Goal: Information Seeking & Learning: Learn about a topic

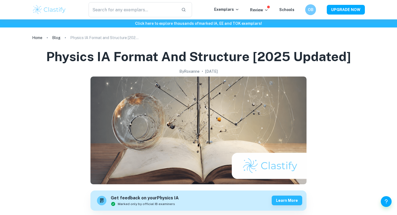
click at [51, 9] on img at bounding box center [49, 9] width 34 height 11
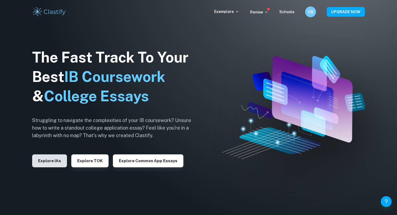
click at [50, 165] on button "Explore IAs" at bounding box center [49, 161] width 35 height 13
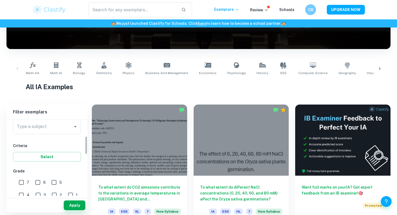
scroll to position [64, 0]
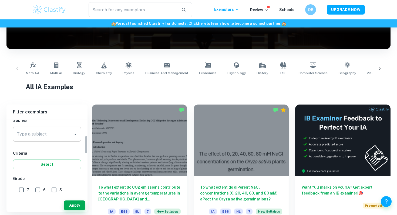
click at [42, 131] on input "Type a subject" at bounding box center [42, 134] width 55 height 10
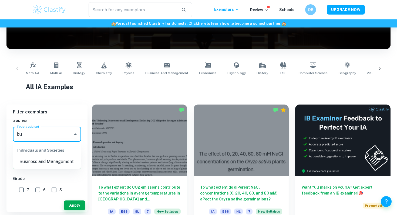
click at [43, 161] on li "Business and Management" at bounding box center [47, 162] width 68 height 10
type input "Business and Management"
click at [20, 188] on input "7" at bounding box center [21, 190] width 11 height 11
checkbox input "true"
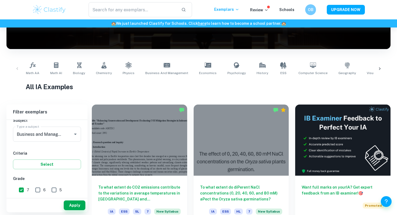
click at [39, 189] on input "6" at bounding box center [37, 190] width 11 height 11
checkbox input "true"
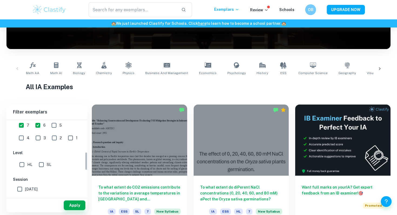
scroll to position [132, 0]
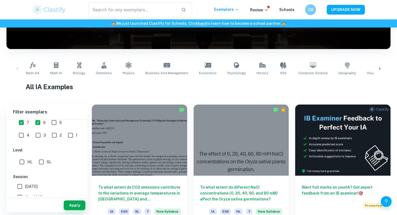
click at [26, 162] on input "HL" at bounding box center [21, 162] width 11 height 11
checkbox input "true"
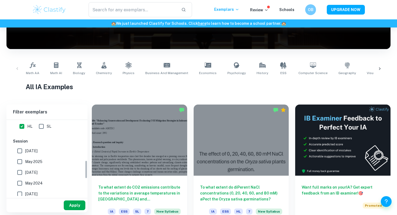
scroll to position [174, 0]
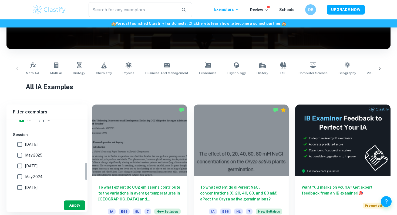
click at [71, 204] on button "Apply" at bounding box center [75, 206] width 22 height 10
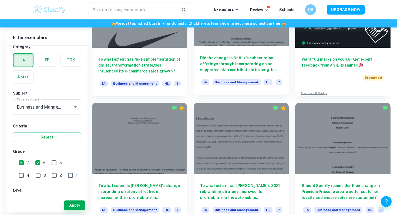
scroll to position [210, 0]
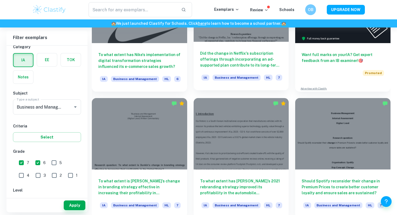
click at [194, 134] on div at bounding box center [240, 133] width 95 height 71
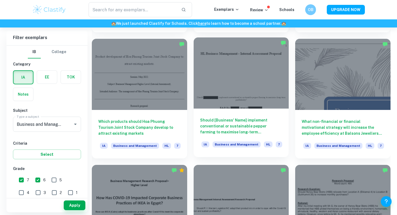
scroll to position [1912, 0]
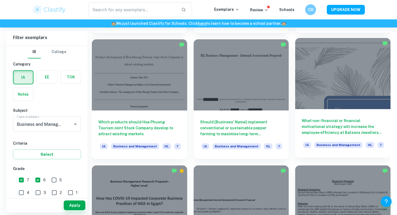
click at [341, 123] on h6 "What non-financial or financial motivational strategy will increase the employe…" at bounding box center [342, 127] width 82 height 18
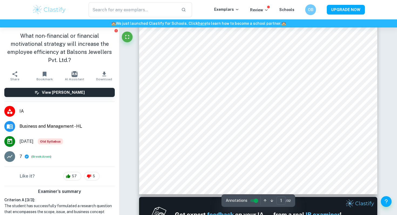
scroll to position [176, 0]
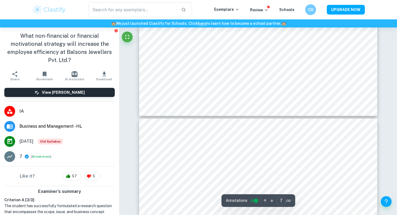
type input "6"
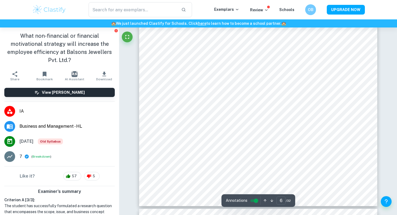
scroll to position [1931, 0]
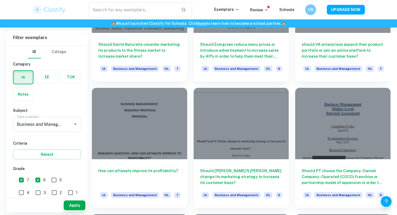
scroll to position [4659, 0]
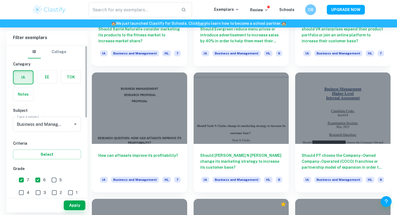
click at [34, 179] on input "6" at bounding box center [37, 180] width 11 height 11
checkbox input "false"
click at [77, 204] on button "Apply" at bounding box center [75, 206] width 22 height 10
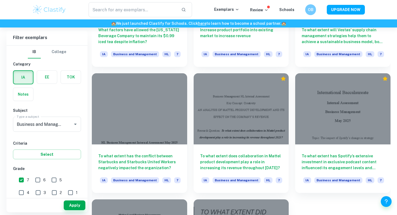
scroll to position [4005, 0]
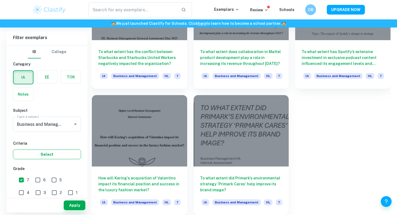
click at [52, 152] on button "Select" at bounding box center [47, 155] width 68 height 10
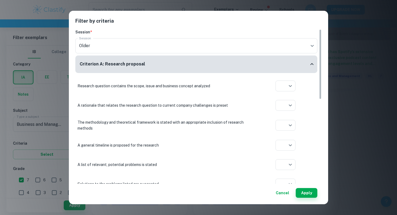
click at [287, 194] on button "Cancel" at bounding box center [282, 193] width 18 height 10
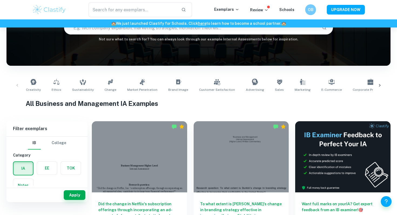
scroll to position [41, 0]
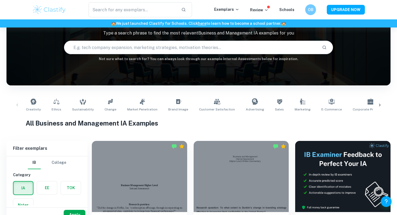
click at [143, 51] on input "text" at bounding box center [190, 47] width 253 height 15
type input "ferrari"
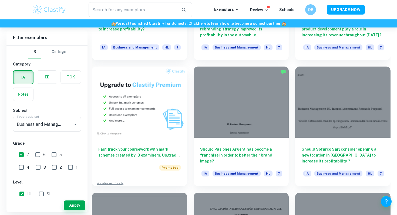
scroll to position [370, 0]
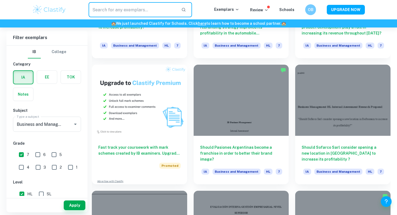
click at [116, 11] on input "text" at bounding box center [132, 9] width 88 height 15
type input "F1"
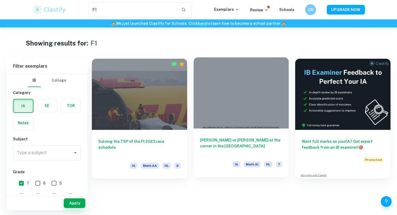
click at [220, 146] on h6 "[PERSON_NAME] vs [PERSON_NAME] at the corner in the [GEOGRAPHIC_DATA]" at bounding box center [241, 146] width 82 height 18
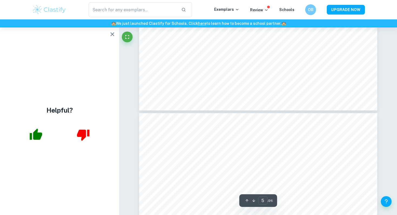
scroll to position [1696, 0]
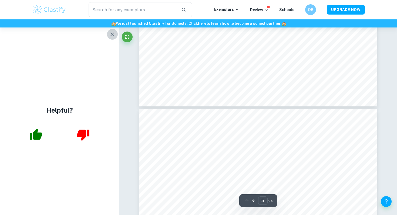
click at [112, 34] on icon "button" at bounding box center [112, 34] width 4 height 4
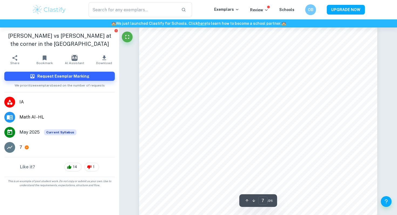
scroll to position [2166, 0]
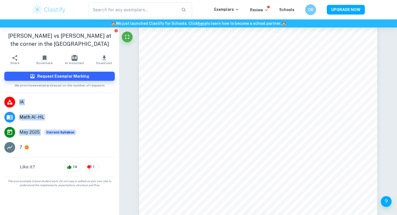
drag, startPoint x: 33, startPoint y: 149, endPoint x: 15, endPoint y: 149, distance: 18.1
click at [15, 149] on li "7" at bounding box center [59, 147] width 119 height 15
click at [44, 149] on div "7" at bounding box center [66, 147] width 95 height 6
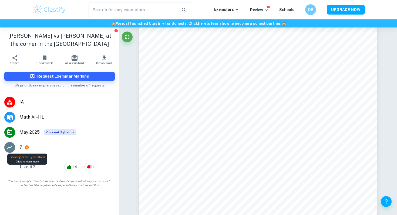
click at [26, 147] on icon at bounding box center [27, 148] width 4 height 4
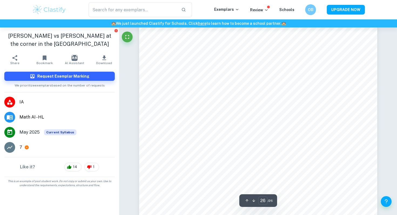
scroll to position [8733, 0]
type input "24"
click at [74, 161] on div "Like it? 14 1" at bounding box center [59, 167] width 119 height 19
click at [73, 166] on span "14" at bounding box center [75, 167] width 10 height 5
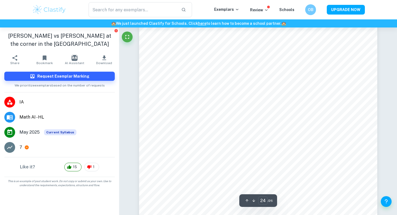
scroll to position [8103, 0]
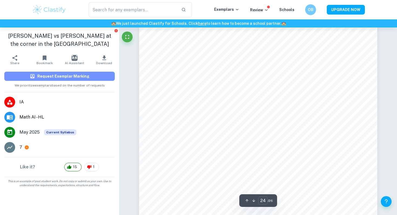
click at [67, 74] on h6 "Request Exemplar Marking" at bounding box center [63, 76] width 52 height 6
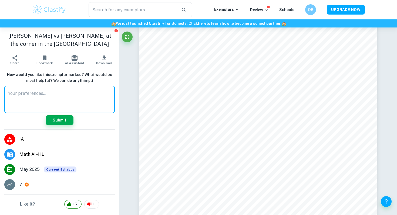
click at [63, 100] on textarea at bounding box center [59, 99] width 103 height 19
click at [64, 102] on textarea at bounding box center [59, 99] width 103 height 19
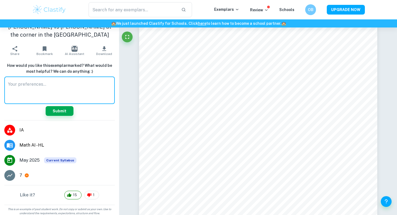
scroll to position [9, 0]
click at [55, 91] on textarea at bounding box center [59, 90] width 103 height 19
type textarea "w"
click at [0, 0] on span "Replace with" at bounding box center [0, 0] width 0 height 0
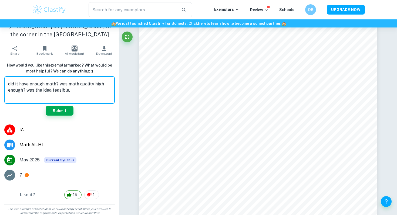
click at [71, 90] on textarea "did it have enough math? was math quality high enough? was the idea feasible," at bounding box center [59, 90] width 103 height 19
type textarea "did it have enough math? was math quality high enough? was the idea feasible, w…"
click at [63, 109] on button "Submit" at bounding box center [60, 111] width 28 height 10
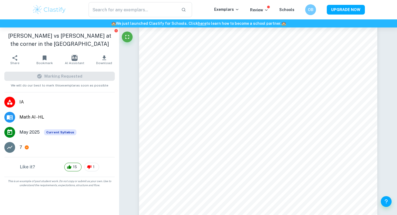
scroll to position [0, 0]
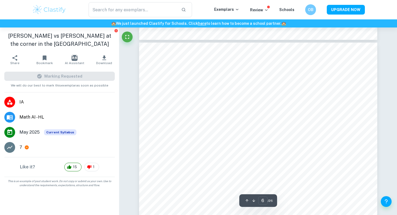
type input "5"
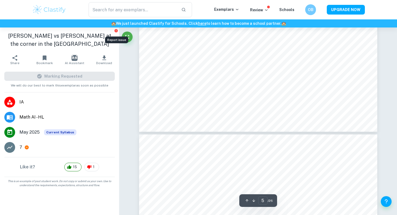
click at [115, 31] on icon "Report issue" at bounding box center [115, 30] width 3 height 3
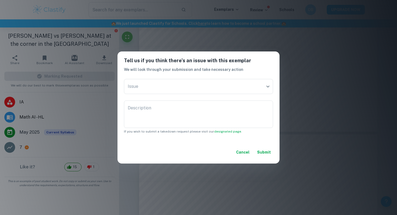
click at [144, 29] on div "Tell us if you think there's an issue with this exemplar We will look through y…" at bounding box center [198, 107] width 397 height 215
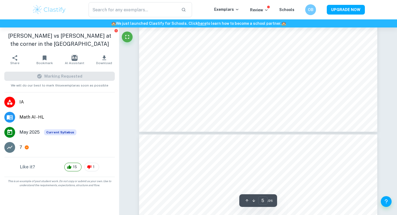
type input "F1"
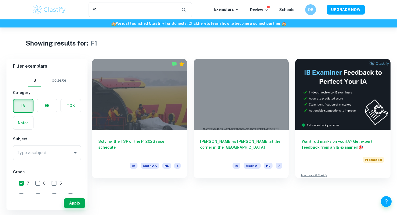
click at [28, 107] on label "button" at bounding box center [22, 106] width 19 height 13
click at [0, 0] on input "radio" at bounding box center [0, 0] width 0 height 0
click at [113, 9] on input "F1" at bounding box center [132, 9] width 88 height 15
click at [48, 103] on label "button" at bounding box center [47, 105] width 20 height 13
click at [0, 0] on input "radio" at bounding box center [0, 0] width 0 height 0
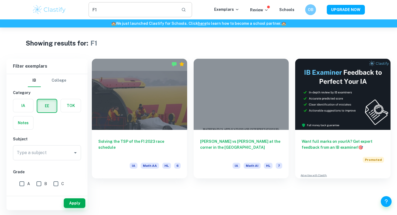
click at [115, 12] on input "F1" at bounding box center [132, 9] width 88 height 15
click at [50, 8] on img at bounding box center [49, 9] width 34 height 11
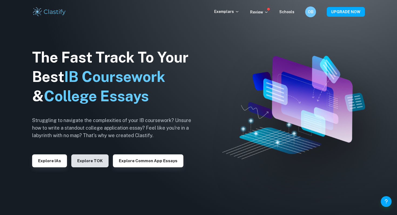
click at [86, 158] on button "Explore TOK" at bounding box center [89, 161] width 37 height 13
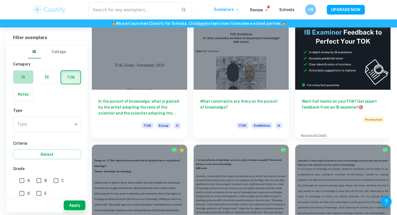
click at [21, 77] on label "button" at bounding box center [23, 77] width 20 height 13
click at [0, 0] on input "radio" at bounding box center [0, 0] width 0 height 0
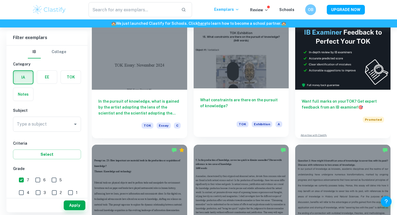
click at [209, 95] on div "What constraints are there on the pursuit of knowledge? TOK Exhibition A" at bounding box center [240, 112] width 95 height 49
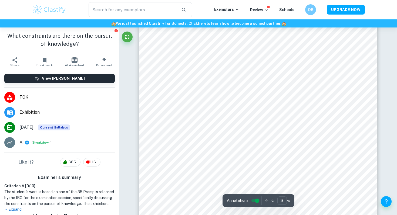
scroll to position [712, 0]
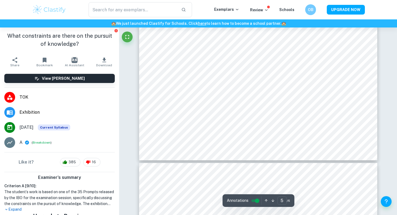
type input "6"
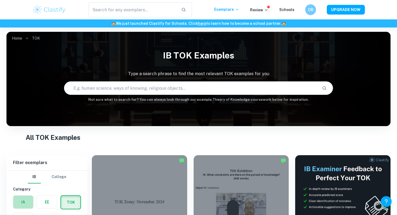
click at [27, 197] on label "button" at bounding box center [23, 202] width 20 height 13
click at [0, 0] on input "radio" at bounding box center [0, 0] width 0 height 0
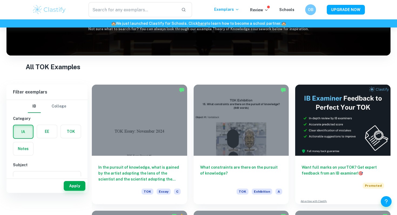
scroll to position [50, 0]
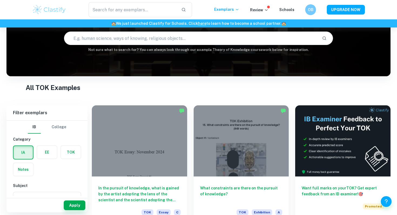
click at [121, 36] on input "text" at bounding box center [190, 38] width 253 height 15
type input "mclaren"
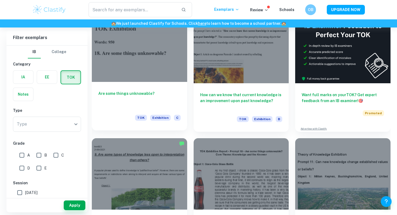
scroll to position [147, 0]
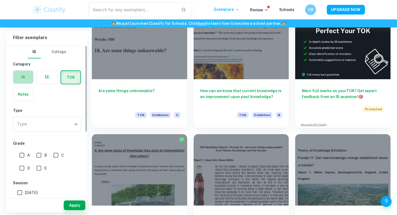
click at [15, 76] on label "button" at bounding box center [23, 77] width 20 height 13
click at [0, 0] on input "radio" at bounding box center [0, 0] width 0 height 0
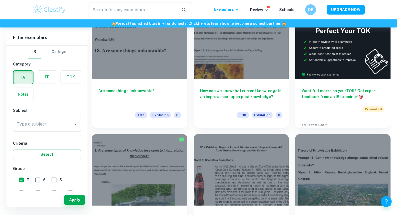
scroll to position [4, 0]
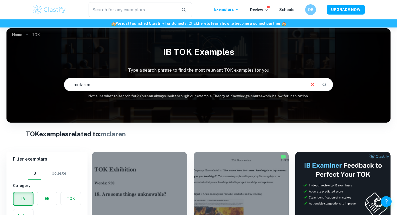
click at [106, 97] on h6 "Not sure what to search for? You can always look through our example Theory of …" at bounding box center [198, 96] width 384 height 5
click at [108, 90] on input "mclaren" at bounding box center [184, 84] width 240 height 15
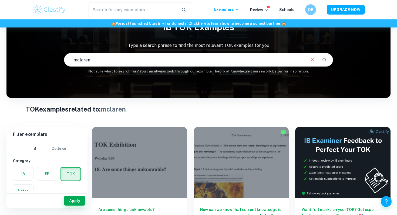
scroll to position [0, 0]
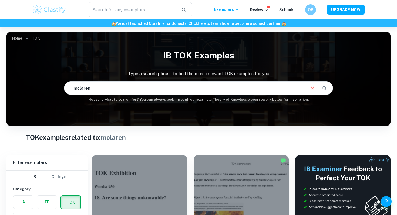
click at [63, 6] on img at bounding box center [49, 9] width 34 height 11
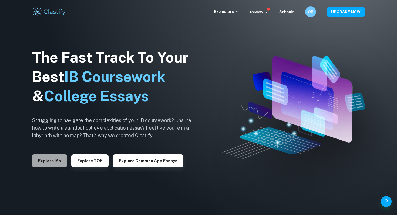
click at [40, 156] on button "Explore IAs" at bounding box center [49, 161] width 35 height 13
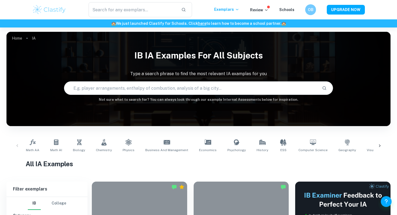
click at [123, 81] on input "text" at bounding box center [190, 88] width 253 height 15
type input "mclaren"
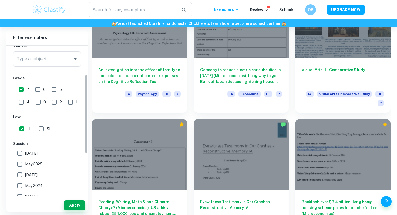
scroll to position [81, 0]
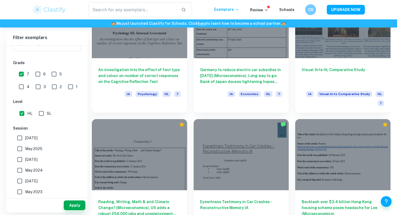
click at [45, 111] on input "SL" at bounding box center [41, 113] width 11 height 11
checkbox input "true"
click at [63, 202] on div "Apply" at bounding box center [46, 206] width 81 height 14
click at [69, 205] on button "Apply" at bounding box center [75, 206] width 22 height 10
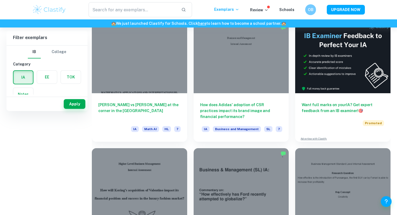
scroll to position [0, 0]
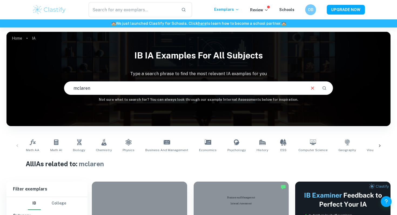
click at [91, 89] on input "mclaren" at bounding box center [184, 88] width 240 height 15
click at [92, 171] on div "All IAs related to: mclaren" at bounding box center [198, 165] width 345 height 12
click at [43, 204] on div "[GEOGRAPHIC_DATA]" at bounding box center [47, 203] width 38 height 13
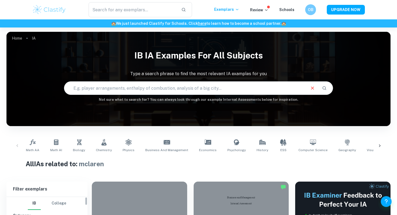
click at [56, 204] on button "College" at bounding box center [59, 203] width 15 height 13
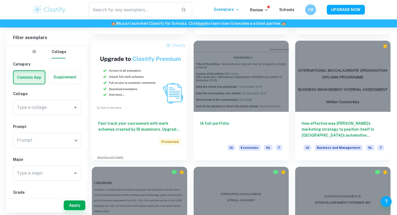
click at [67, 74] on label "button" at bounding box center [65, 77] width 32 height 13
click at [0, 0] on input "radio" at bounding box center [0, 0] width 0 height 0
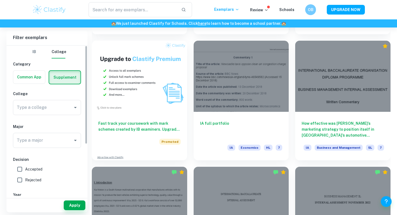
click at [32, 53] on button "IB" at bounding box center [34, 52] width 13 height 13
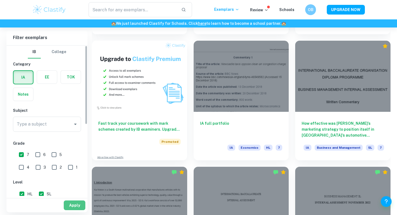
click at [75, 205] on button "Apply" at bounding box center [75, 206] width 22 height 10
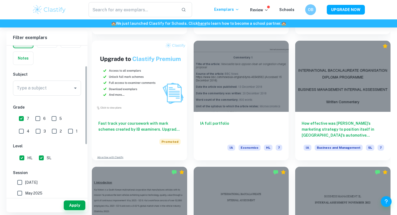
scroll to position [39, 0]
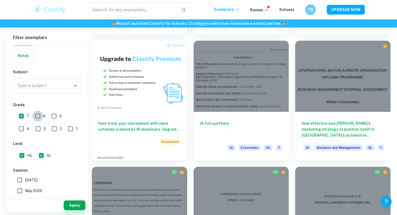
click at [33, 116] on input "6" at bounding box center [37, 116] width 11 height 11
checkbox input "true"
click at [71, 206] on button "Apply" at bounding box center [75, 206] width 22 height 10
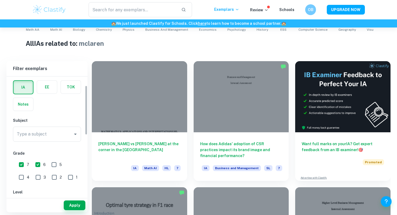
scroll to position [22, 0]
click at [53, 130] on input "Type a subject" at bounding box center [42, 133] width 55 height 10
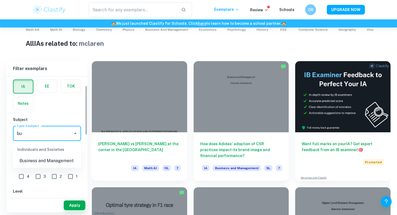
click at [48, 159] on li "Business and Management" at bounding box center [47, 161] width 68 height 10
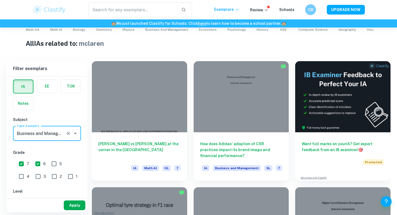
type input "Business and Management"
click at [77, 204] on button "Apply" at bounding box center [75, 206] width 22 height 10
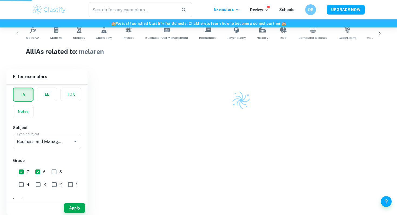
scroll to position [96, 0]
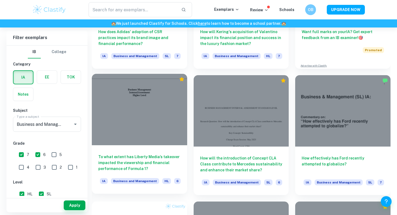
scroll to position [235, 0]
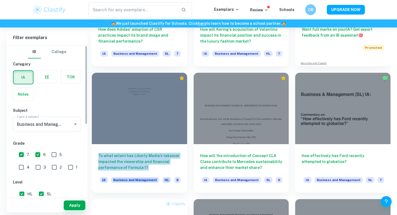
click at [87, 131] on div "IB College Category IA EE TOK Notes Subject Type a subject Business and Managem…" at bounding box center [46, 189] width 81 height 287
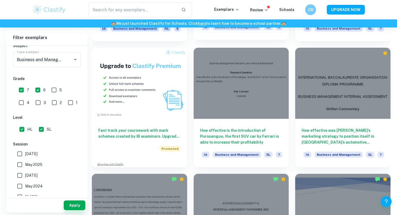
scroll to position [386, 0]
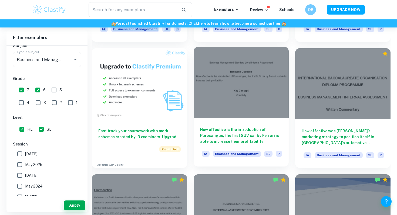
click at [237, 120] on div "How effective is the introduction of Purosangue, the first SUV car by Ferrari i…" at bounding box center [240, 142] width 95 height 49
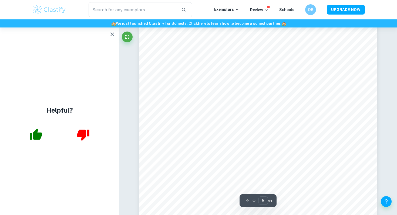
scroll to position [2461, 0]
click at [110, 35] on icon "button" at bounding box center [112, 34] width 6 height 6
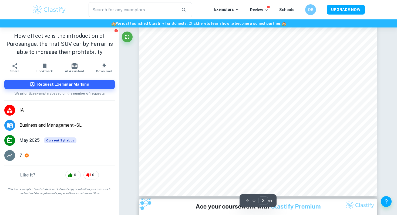
scroll to position [447, 0]
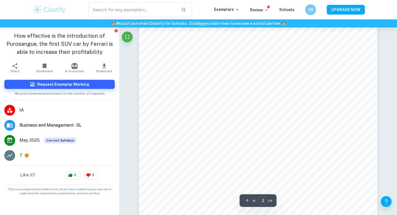
type input "1"
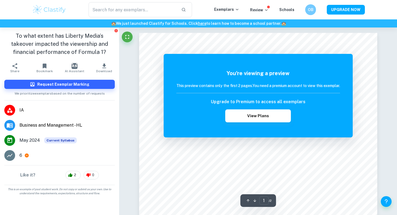
click at [245, 79] on div "You're viewing a preview This preview contains only the first 2 pages. You need…" at bounding box center [257, 95] width 163 height 53
click at [69, 43] on h1 "To what extent has Liberty Media’s takeover impacted the viewership and financi…" at bounding box center [59, 44] width 110 height 24
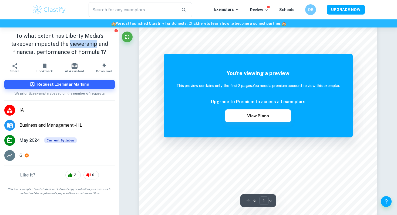
click at [69, 43] on h1 "To what extent has Liberty Media’s takeover impacted the viewership and financi…" at bounding box center [59, 44] width 110 height 24
copy h1 "viewership"
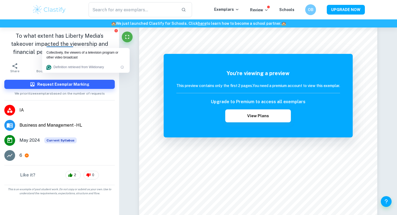
click at [70, 43] on h1 "To what extent has Liberty Media’s takeover impacted the viewership and financi…" at bounding box center [59, 44] width 110 height 24
